Goal: Leave review/rating: Share an evaluation or opinion about a product, service, or content

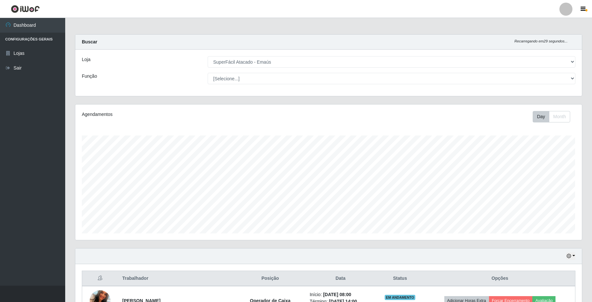
select select "407"
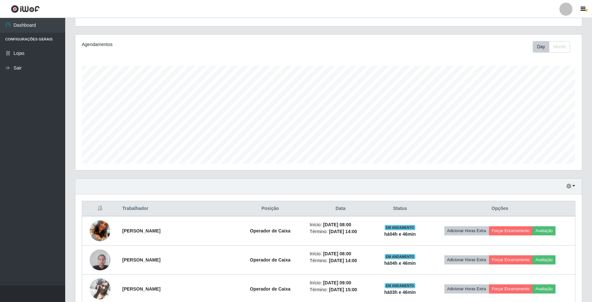
scroll to position [87, 0]
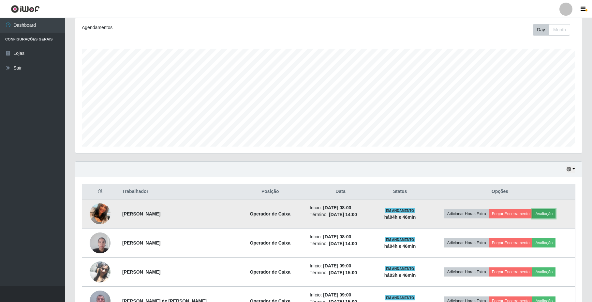
click at [547, 215] on button "Avaliação" at bounding box center [544, 213] width 23 height 9
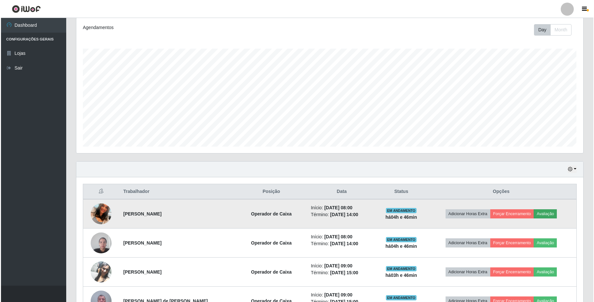
scroll to position [136, 502]
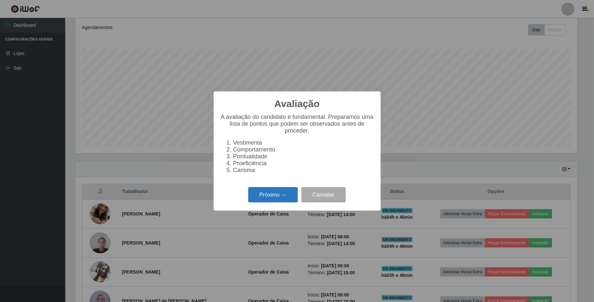
click at [296, 197] on button "Próximo →" at bounding box center [273, 194] width 50 height 15
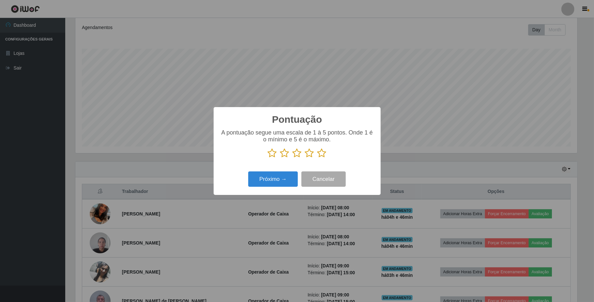
click at [311, 156] on icon at bounding box center [309, 153] width 9 height 10
click at [305, 158] on input "radio" at bounding box center [305, 158] width 0 height 0
click at [285, 181] on button "Próximo →" at bounding box center [273, 178] width 50 height 15
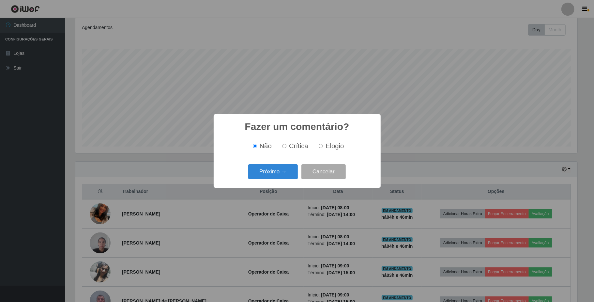
click at [317, 145] on label "Elogio" at bounding box center [330, 146] width 28 height 8
click at [319, 145] on input "Elogio" at bounding box center [321, 146] width 4 height 4
radio input "true"
click at [277, 177] on button "Próximo →" at bounding box center [273, 171] width 50 height 15
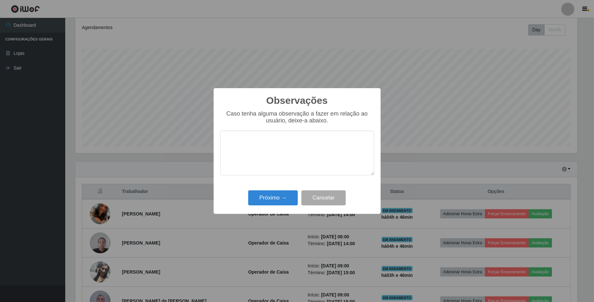
click at [265, 190] on div "Próximo → Cancelar" at bounding box center [297, 197] width 154 height 19
click at [265, 194] on button "Próximo →" at bounding box center [273, 197] width 50 height 15
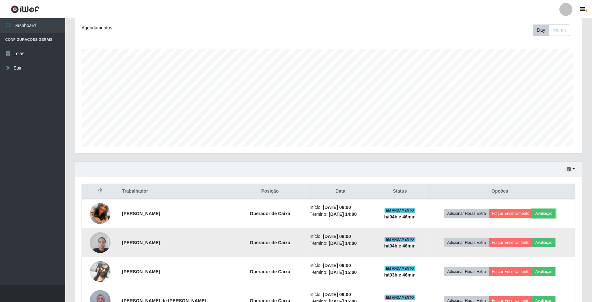
scroll to position [136, 507]
click at [556, 242] on button "Avaliação" at bounding box center [544, 242] width 23 height 9
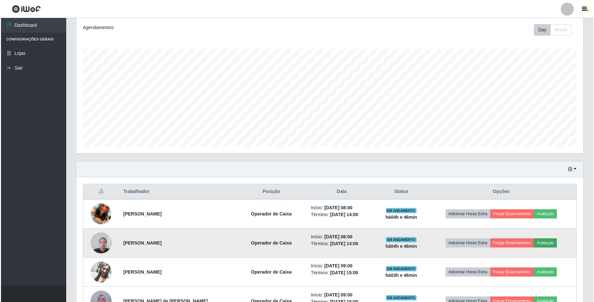
scroll to position [136, 502]
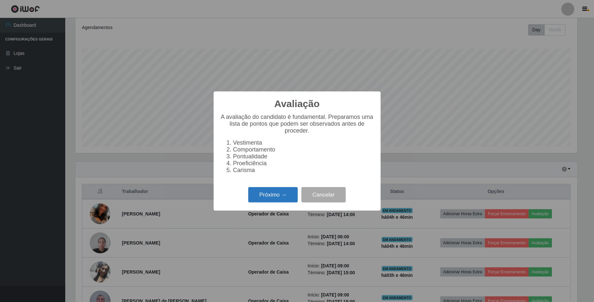
click at [269, 200] on button "Próximo →" at bounding box center [273, 194] width 50 height 15
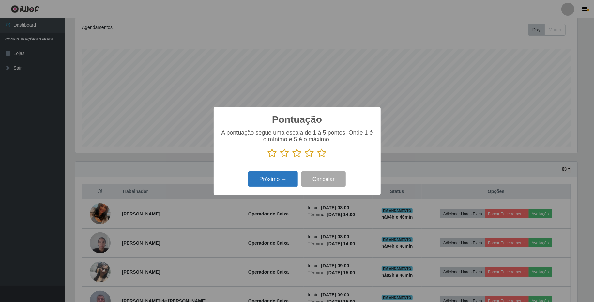
scroll to position [326050, 325684]
click at [309, 155] on icon at bounding box center [309, 153] width 9 height 10
click at [305, 158] on input "radio" at bounding box center [305, 158] width 0 height 0
click at [280, 179] on button "Próximo →" at bounding box center [273, 178] width 50 height 15
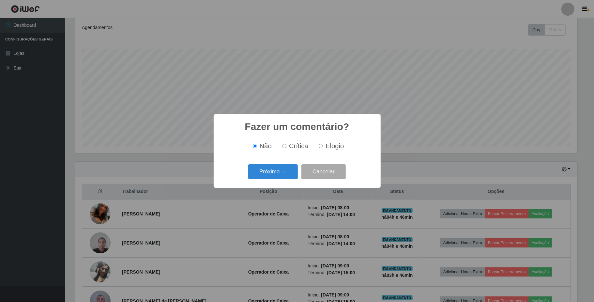
click at [319, 149] on label "Elogio" at bounding box center [330, 146] width 28 height 8
click at [319, 148] on input "Elogio" at bounding box center [321, 146] width 4 height 4
radio input "true"
click at [296, 164] on div "Próximo → Cancelar" at bounding box center [297, 171] width 154 height 19
click at [282, 173] on button "Próximo →" at bounding box center [273, 171] width 50 height 15
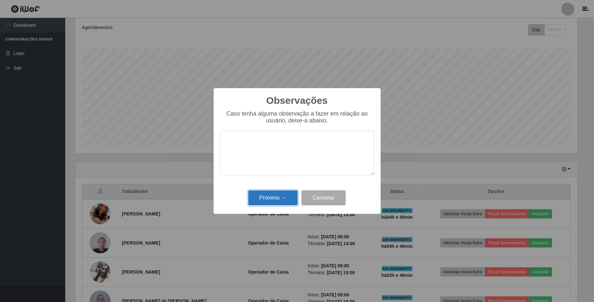
click at [270, 195] on button "Próximo →" at bounding box center [273, 197] width 50 height 15
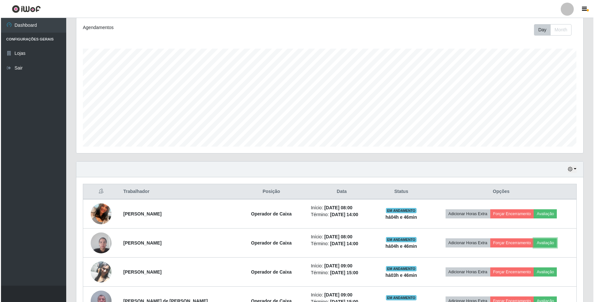
scroll to position [130, 0]
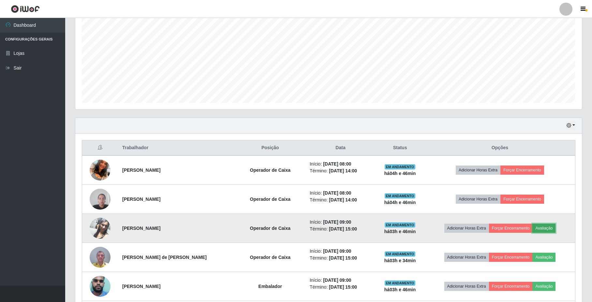
click at [550, 229] on button "Avaliação" at bounding box center [544, 227] width 23 height 9
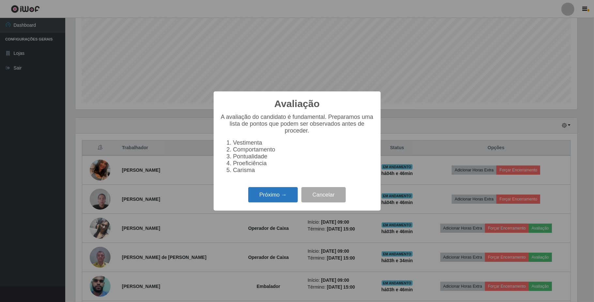
click at [283, 199] on button "Próximo →" at bounding box center [273, 194] width 50 height 15
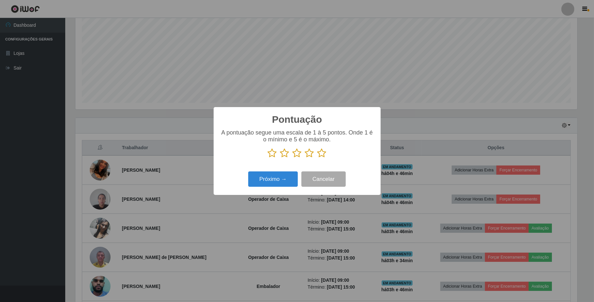
scroll to position [326050, 325684]
click at [310, 157] on icon at bounding box center [309, 153] width 9 height 10
click at [305, 158] on input "radio" at bounding box center [305, 158] width 0 height 0
click at [280, 179] on button "Próximo →" at bounding box center [273, 178] width 50 height 15
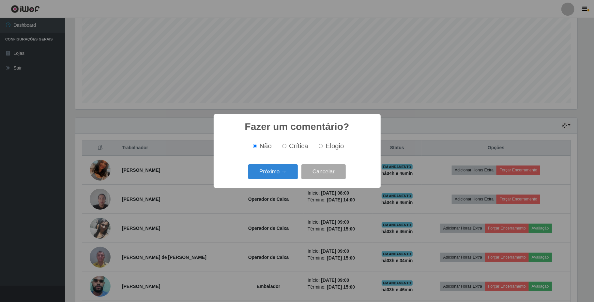
click at [321, 147] on input "Elogio" at bounding box center [321, 146] width 4 height 4
radio input "true"
click at [278, 170] on button "Próximo →" at bounding box center [273, 171] width 50 height 15
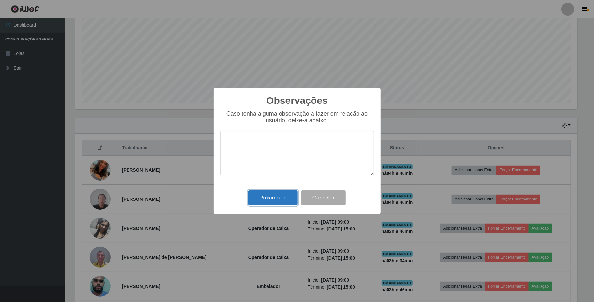
click at [277, 197] on button "Próximo →" at bounding box center [273, 197] width 50 height 15
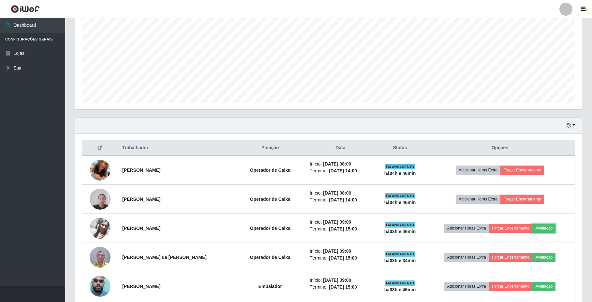
scroll to position [174, 0]
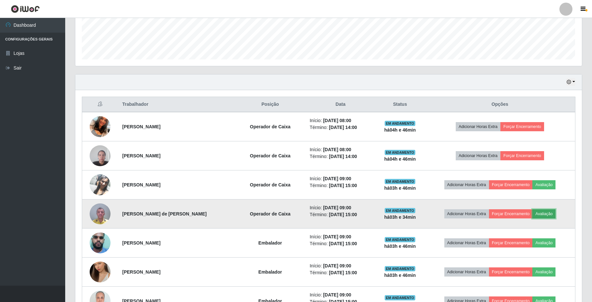
click at [551, 215] on button "Avaliação" at bounding box center [544, 213] width 23 height 9
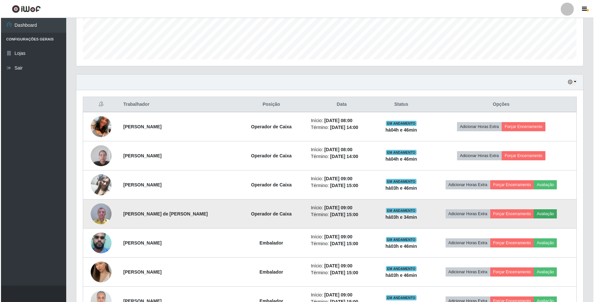
scroll to position [136, 502]
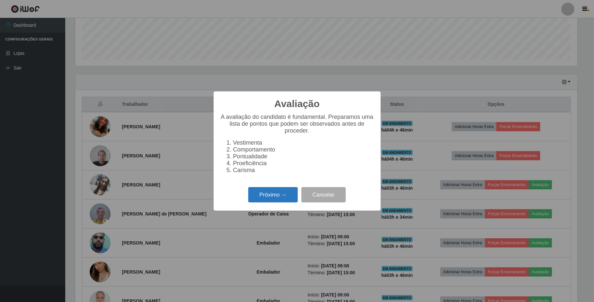
click at [277, 197] on button "Próximo →" at bounding box center [273, 194] width 50 height 15
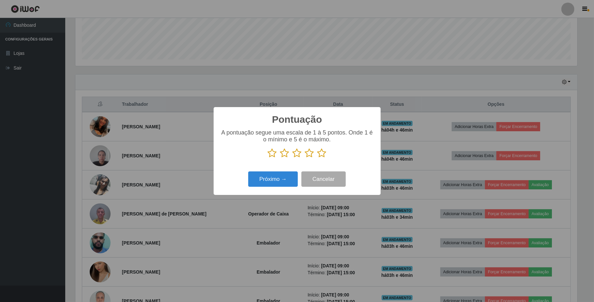
scroll to position [326050, 325684]
click at [309, 154] on icon at bounding box center [309, 153] width 9 height 10
click at [305, 158] on input "radio" at bounding box center [305, 158] width 0 height 0
click at [283, 184] on button "Próximo →" at bounding box center [273, 178] width 50 height 15
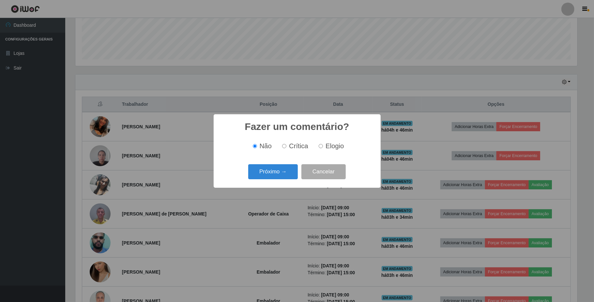
click at [323, 148] on input "Elogio" at bounding box center [321, 146] width 4 height 4
radio input "true"
click at [279, 175] on button "Próximo →" at bounding box center [273, 171] width 50 height 15
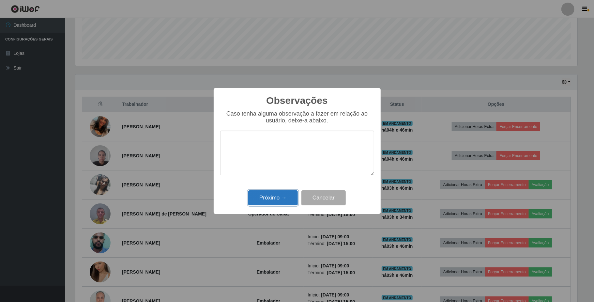
click at [280, 199] on button "Próximo →" at bounding box center [273, 197] width 50 height 15
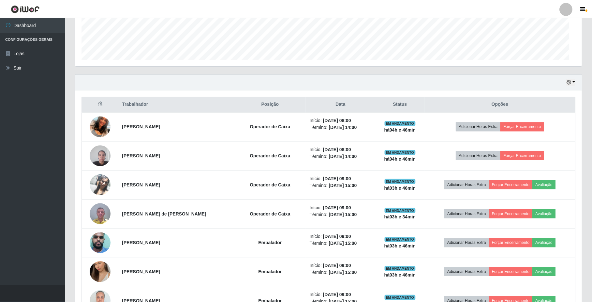
scroll to position [0, 0]
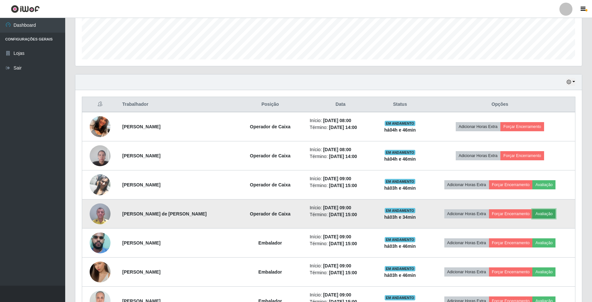
click at [540, 213] on button "Avaliação" at bounding box center [544, 213] width 23 height 9
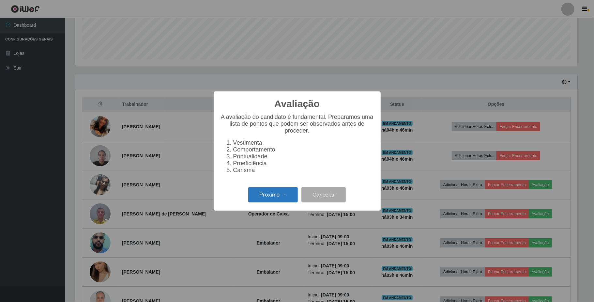
click at [282, 200] on button "Próximo →" at bounding box center [273, 194] width 50 height 15
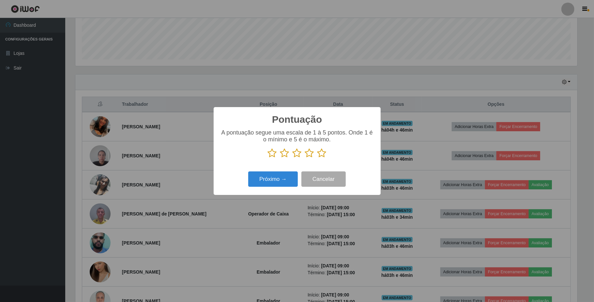
click at [307, 153] on icon at bounding box center [309, 153] width 9 height 10
click at [305, 158] on input "radio" at bounding box center [305, 158] width 0 height 0
click at [284, 177] on button "Próximo →" at bounding box center [273, 178] width 50 height 15
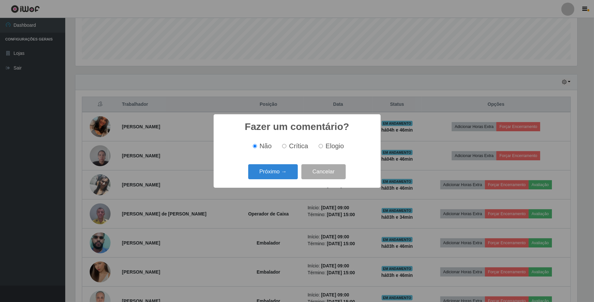
click at [322, 146] on input "Elogio" at bounding box center [321, 146] width 4 height 4
radio input "true"
click at [283, 173] on button "Próximo →" at bounding box center [273, 171] width 50 height 15
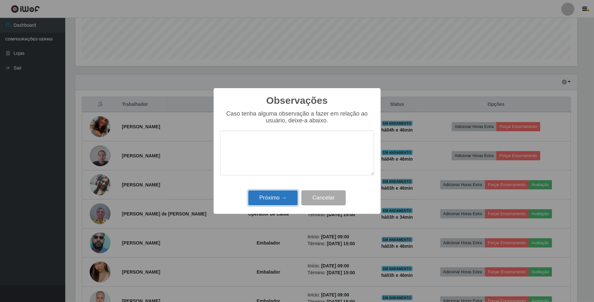
click at [273, 205] on button "Próximo →" at bounding box center [273, 197] width 50 height 15
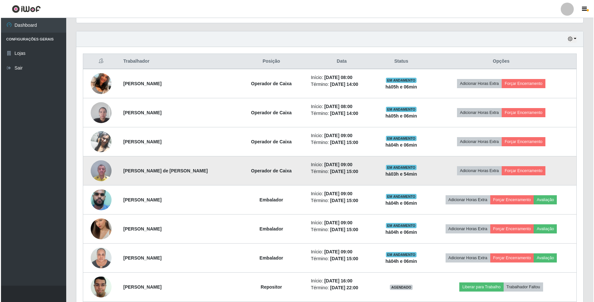
scroll to position [217, 0]
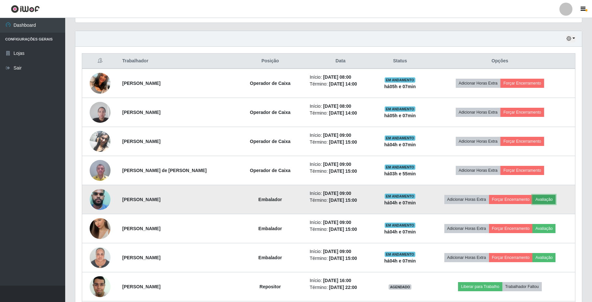
click at [544, 201] on button "Avaliação" at bounding box center [544, 199] width 23 height 9
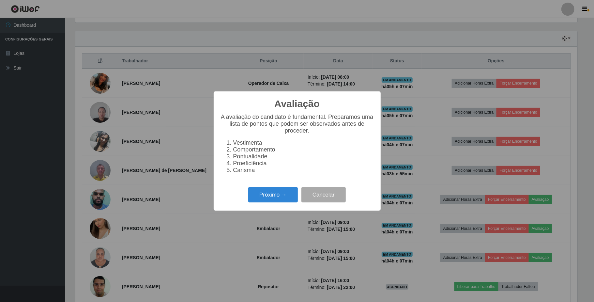
scroll to position [136, 502]
click at [288, 198] on button "Próximo →" at bounding box center [273, 194] width 50 height 15
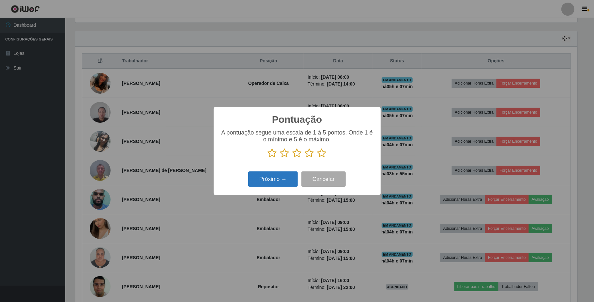
scroll to position [326050, 325684]
click at [307, 152] on icon at bounding box center [309, 153] width 9 height 10
click at [305, 158] on input "radio" at bounding box center [305, 158] width 0 height 0
drag, startPoint x: 281, startPoint y: 177, endPoint x: 292, endPoint y: 178, distance: 11.7
click at [292, 178] on button "Próximo →" at bounding box center [273, 178] width 50 height 15
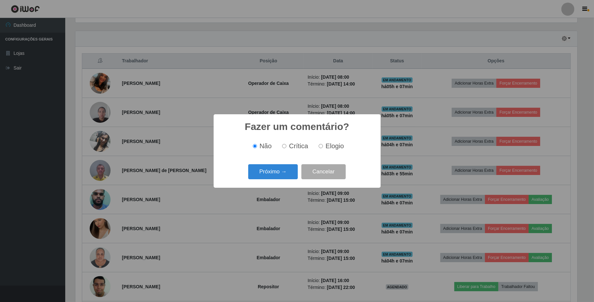
click at [319, 146] on input "Elogio" at bounding box center [321, 146] width 4 height 4
radio input "true"
click at [297, 168] on button "Próximo →" at bounding box center [273, 171] width 50 height 15
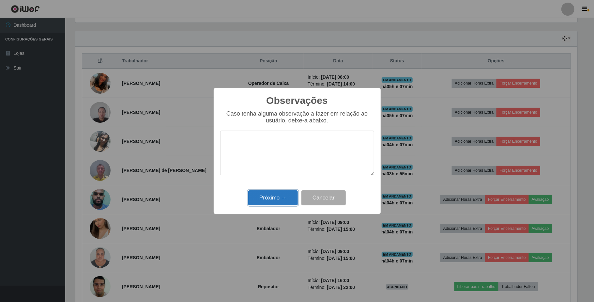
click at [282, 196] on button "Próximo →" at bounding box center [273, 197] width 50 height 15
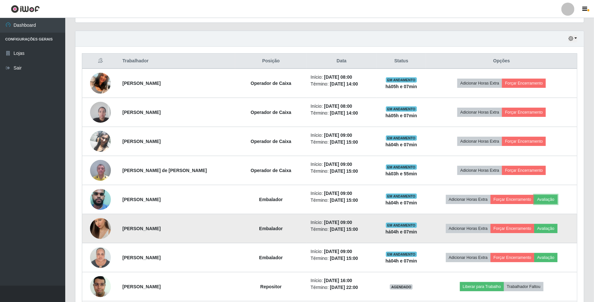
scroll to position [136, 507]
click at [550, 233] on button "Avaliação" at bounding box center [544, 228] width 23 height 9
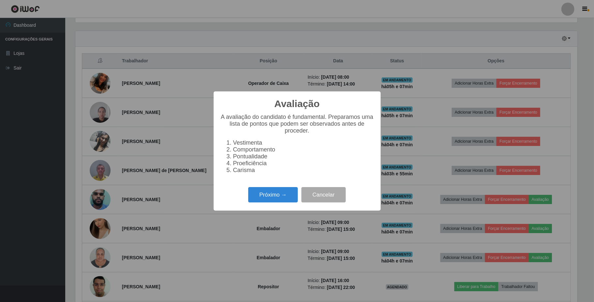
scroll to position [136, 502]
click at [287, 200] on button "Próximo →" at bounding box center [273, 194] width 50 height 15
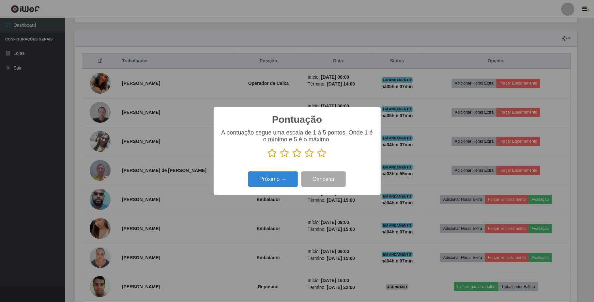
scroll to position [326050, 325684]
click at [313, 155] on icon at bounding box center [309, 153] width 9 height 10
click at [305, 158] on input "radio" at bounding box center [305, 158] width 0 height 0
click at [282, 178] on button "Próximo →" at bounding box center [273, 178] width 50 height 15
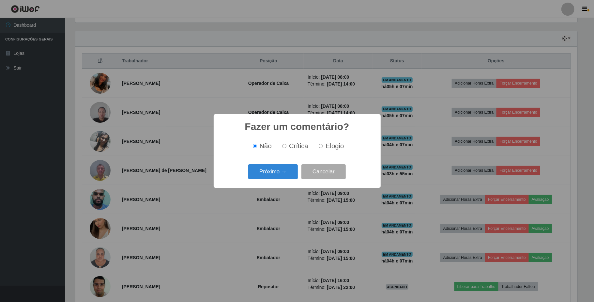
click at [323, 146] on input "Elogio" at bounding box center [321, 146] width 4 height 4
radio input "true"
click at [277, 174] on button "Próximo →" at bounding box center [273, 171] width 50 height 15
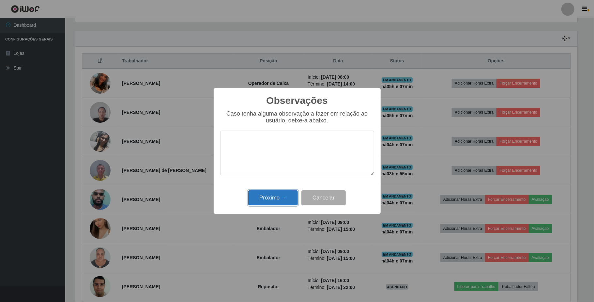
click at [282, 200] on button "Próximo →" at bounding box center [273, 197] width 50 height 15
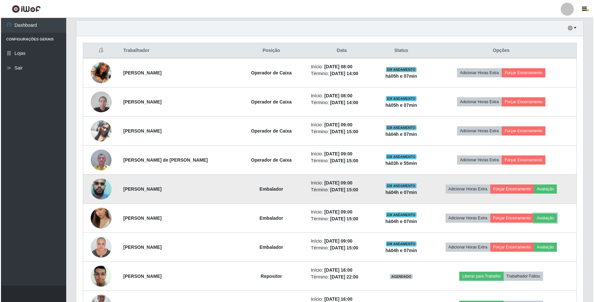
scroll to position [261, 0]
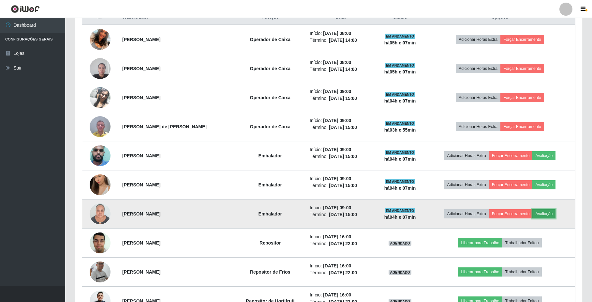
click at [541, 215] on button "Avaliação" at bounding box center [544, 213] width 23 height 9
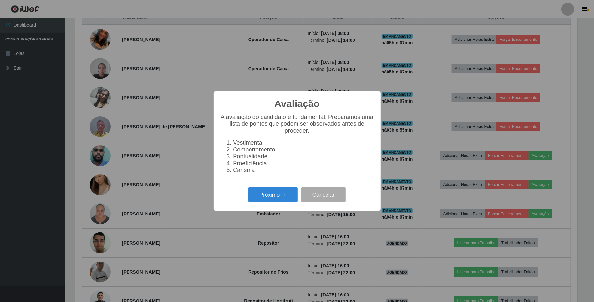
scroll to position [136, 502]
click at [280, 198] on button "Próximo →" at bounding box center [273, 194] width 50 height 15
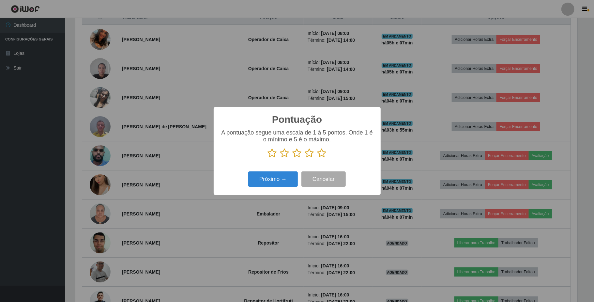
click at [312, 157] on icon at bounding box center [309, 153] width 9 height 10
click at [305, 158] on input "radio" at bounding box center [305, 158] width 0 height 0
click at [282, 178] on button "Próximo →" at bounding box center [273, 178] width 50 height 15
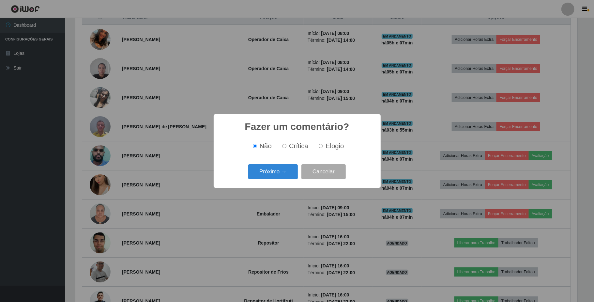
click at [323, 146] on input "Elogio" at bounding box center [321, 146] width 4 height 4
radio input "true"
click at [274, 170] on button "Próximo →" at bounding box center [273, 171] width 50 height 15
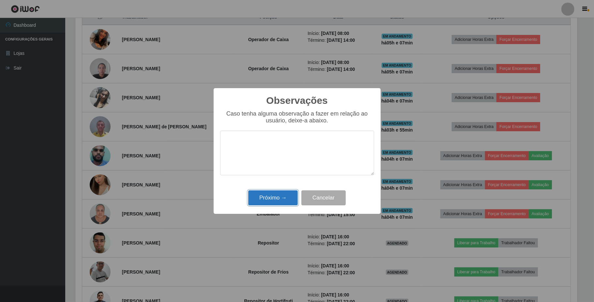
click at [269, 198] on button "Próximo →" at bounding box center [273, 197] width 50 height 15
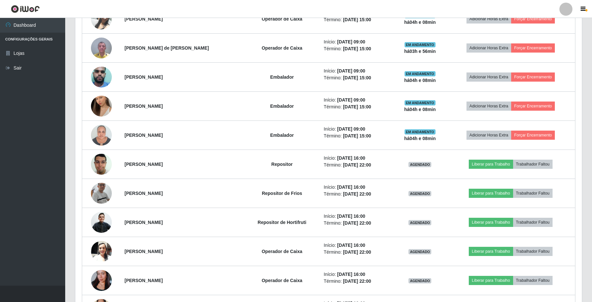
scroll to position [348, 0]
